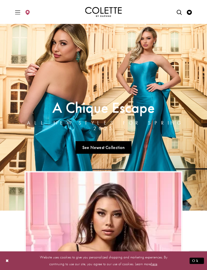
click at [17, 9] on span "Toggle Main Navigation Menu" at bounding box center [18, 12] width 8 height 14
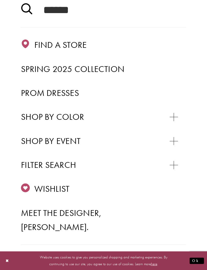
scroll to position [73, 0]
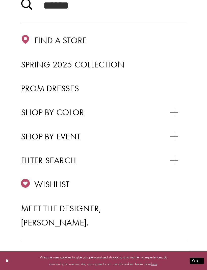
click at [81, 89] on link "Prom Dresses" at bounding box center [103, 89] width 165 height 14
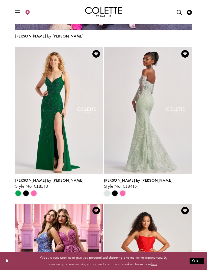
scroll to position [717, 0]
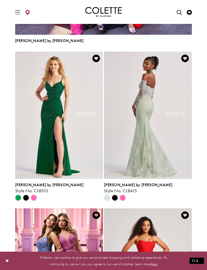
click at [116, 196] on span "Product List" at bounding box center [115, 198] width 6 height 6
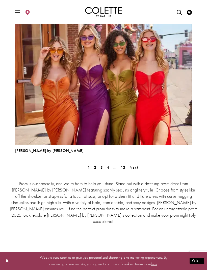
click at [136, 165] on span "Next" at bounding box center [133, 167] width 8 height 5
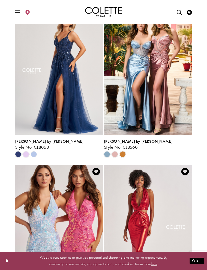
scroll to position [305, 0]
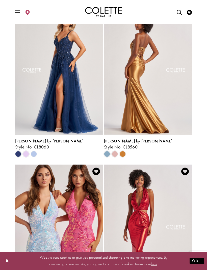
click at [27, 154] on span "Product List" at bounding box center [26, 154] width 6 height 6
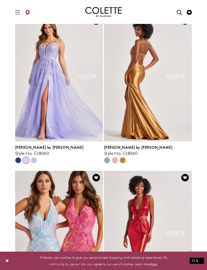
scroll to position [280, 0]
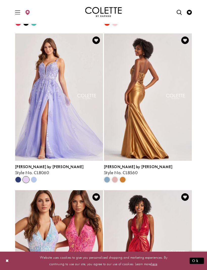
click at [35, 178] on polygon "Product List" at bounding box center [34, 180] width 8 height 8
click at [33, 177] on polygon "Product List" at bounding box center [34, 180] width 8 height 8
click at [34, 180] on polygon "Product List" at bounding box center [34, 180] width 8 height 8
click at [32, 175] on span "Style No. CL8060" at bounding box center [32, 173] width 34 height 6
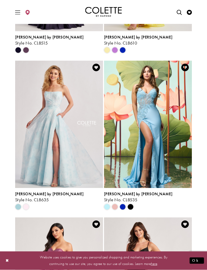
scroll to position [724, 0]
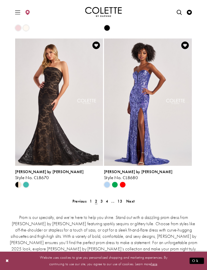
click at [125, 202] on link "Next" at bounding box center [130, 201] width 11 height 7
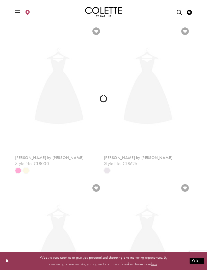
scroll to position [132, 0]
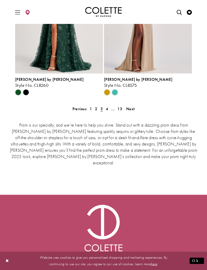
click at [130, 110] on span "Next" at bounding box center [130, 108] width 8 height 5
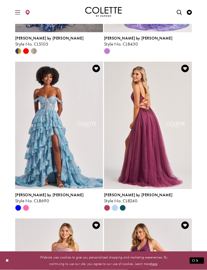
scroll to position [560, 0]
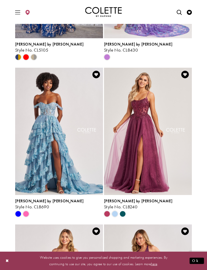
click at [121, 213] on polygon "Product List" at bounding box center [122, 214] width 8 height 8
click at [124, 214] on polygon "Product List" at bounding box center [122, 214] width 8 height 8
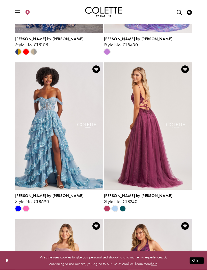
scroll to position [567, 0]
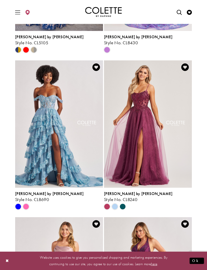
click at [153, 156] on img "Visit Colette by Daphne Style No. CL8240 Page" at bounding box center [148, 124] width 88 height 128
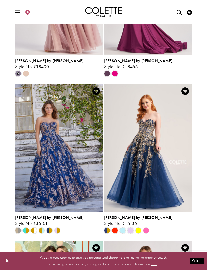
scroll to position [859, 0]
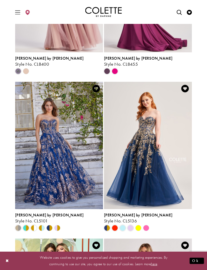
click at [174, 194] on img "Visit Colette by Daphne Style No. CL5136 Page" at bounding box center [148, 146] width 88 height 128
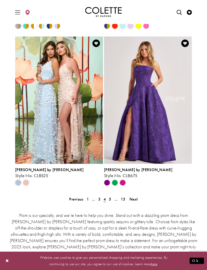
click at [133, 196] on link "Next" at bounding box center [133, 199] width 11 height 7
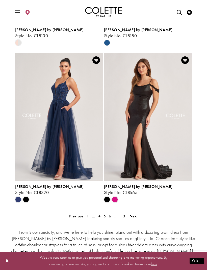
scroll to position [1045, 0]
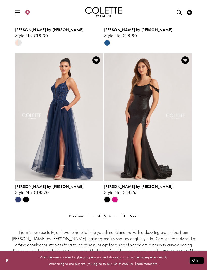
click at [85, 161] on img "Visit Colette by Daphne Style No. CL8320 Page" at bounding box center [59, 118] width 88 height 128
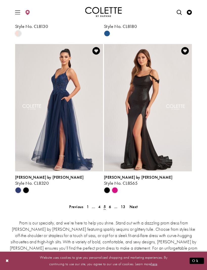
scroll to position [1051, 0]
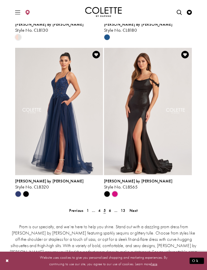
click at [136, 210] on span "Next" at bounding box center [133, 210] width 8 height 5
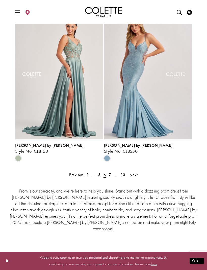
scroll to position [1075, 0]
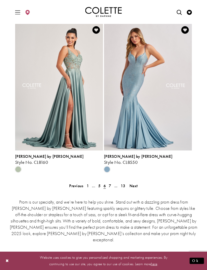
click at [133, 184] on span "Next" at bounding box center [133, 185] width 8 height 5
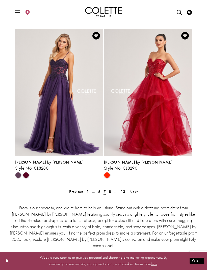
scroll to position [1058, 0]
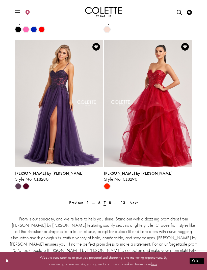
click at [169, 118] on img "Visit Colette by Daphne Style No. CL8290 Page" at bounding box center [148, 104] width 88 height 128
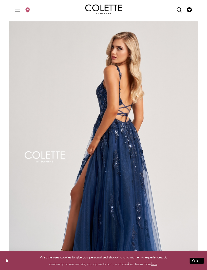
scroll to position [3, 0]
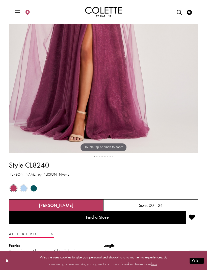
click at [34, 186] on span "Product color controls state depends on size chosen" at bounding box center [33, 189] width 6 height 6
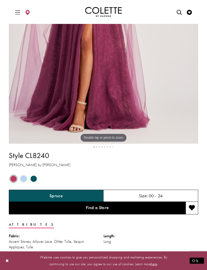
scroll to position [166, 0]
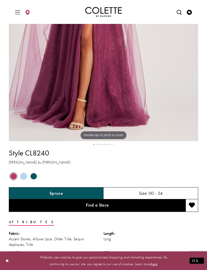
click at [33, 180] on span "Product color controls state depends on size chosen" at bounding box center [33, 176] width 6 height 6
click at [21, 180] on span "Product color controls state depends on size chosen" at bounding box center [23, 176] width 6 height 6
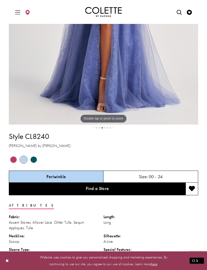
scroll to position [184, 0]
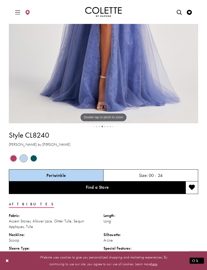
click at [32, 162] on span "Product color controls state depends on size chosen" at bounding box center [33, 159] width 6 height 6
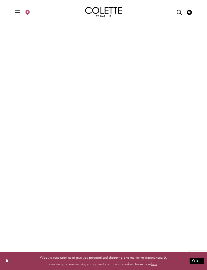
scroll to position [5, 0]
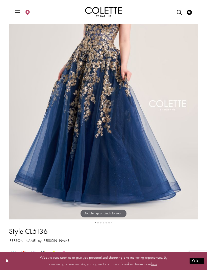
scroll to position [53, 0]
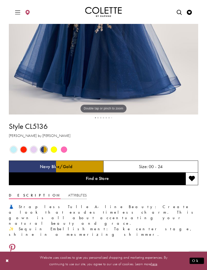
click at [22, 148] on span "Product color controls state depends on size chosen" at bounding box center [23, 150] width 6 height 6
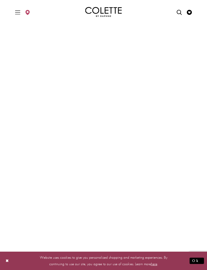
scroll to position [0, 0]
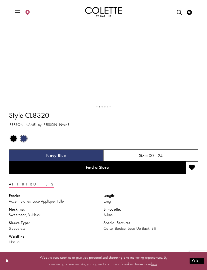
scroll to position [207, 0]
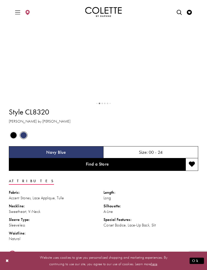
click at [15, 139] on span "Product color controls state depends on size chosen" at bounding box center [13, 135] width 6 height 6
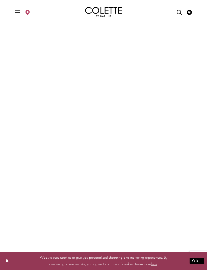
scroll to position [0, 0]
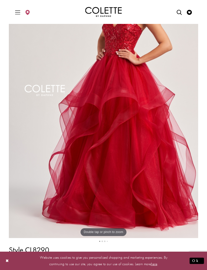
scroll to position [89, 0]
